Goal: Complete application form

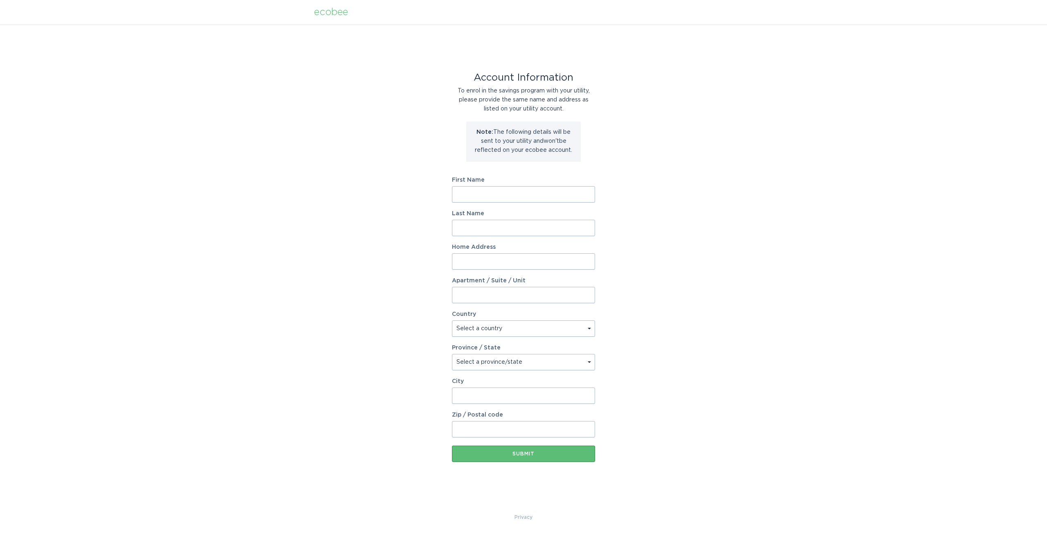
click at [505, 197] on input "First Name" at bounding box center [523, 194] width 143 height 16
type input "[PERSON_NAME]"
type input "[STREET_ADDRESS]"
select select "US"
type input "Rosemount"
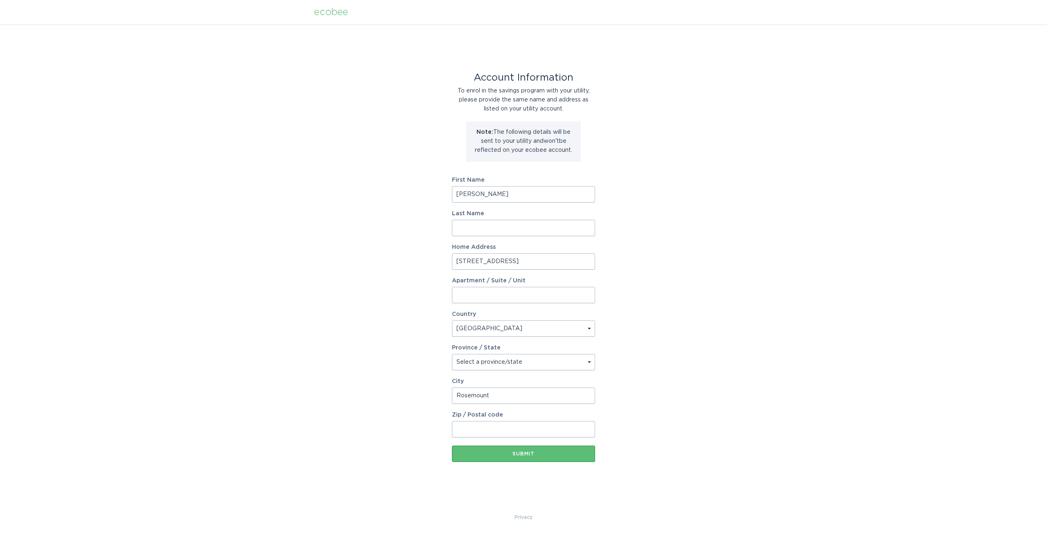
type input "55068"
select select "MN"
click at [511, 227] on input "Last Name" at bounding box center [523, 228] width 143 height 16
type input "[PERSON_NAME]"
click at [489, 457] on button "Submit" at bounding box center [523, 453] width 143 height 16
